Goal: Information Seeking & Learning: Learn about a topic

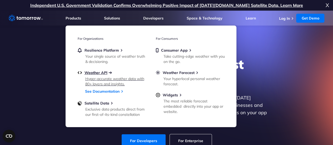
click at [97, 73] on span "Weather API" at bounding box center [95, 72] width 23 height 5
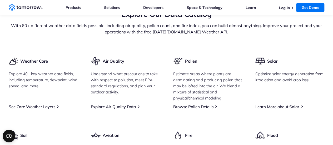
scroll to position [631, 0]
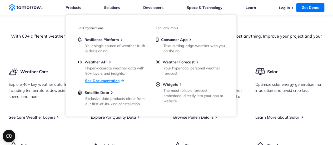
click at [91, 82] on link "See Documentation" at bounding box center [102, 80] width 34 height 5
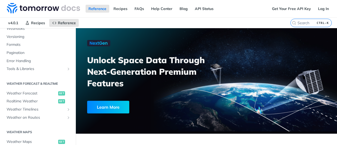
scroll to position [66, 0]
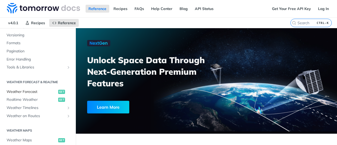
click at [20, 89] on span "Weather Forecast" at bounding box center [32, 91] width 50 height 5
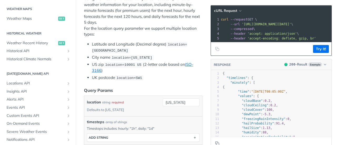
scroll to position [157, 0]
